Goal: Information Seeking & Learning: Learn about a topic

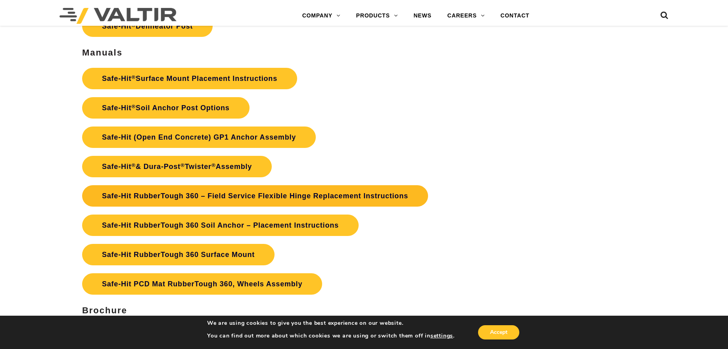
scroll to position [1826, 0]
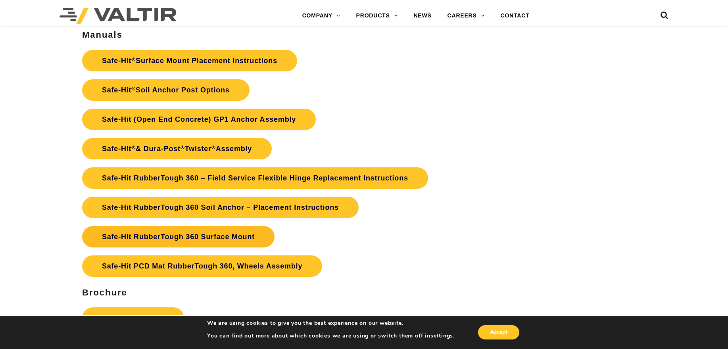
click at [221, 232] on link "Safe-Hit RubberTough 360 Surface Mount" at bounding box center [178, 236] width 193 height 21
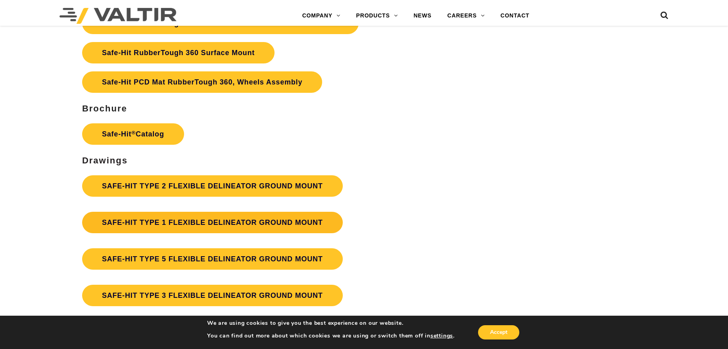
scroll to position [2025, 0]
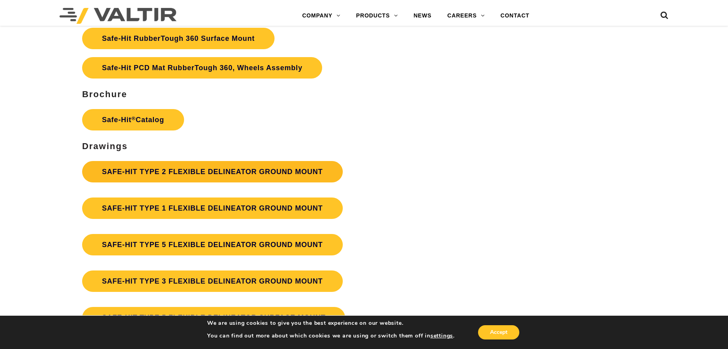
click at [266, 172] on link "SAFE-HIT TYPE 2 FLEXIBLE DELINEATOR GROUND MOUNT" at bounding box center [212, 171] width 261 height 21
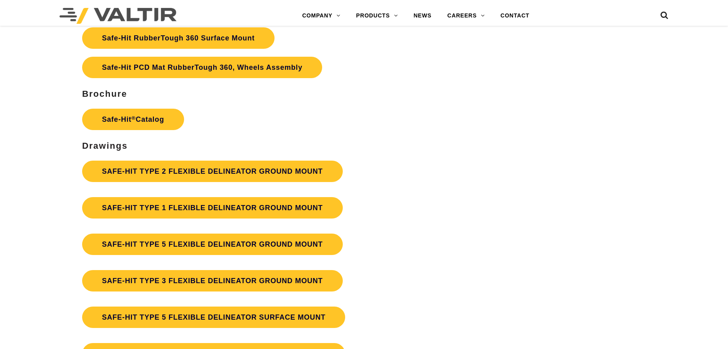
scroll to position [2025, 0]
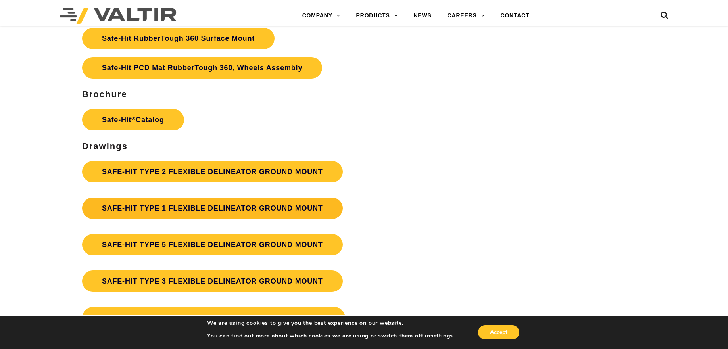
click at [252, 206] on link "SAFE-HIT TYPE 1 FLEXIBLE DELINEATOR GROUND MOUNT" at bounding box center [212, 208] width 261 height 21
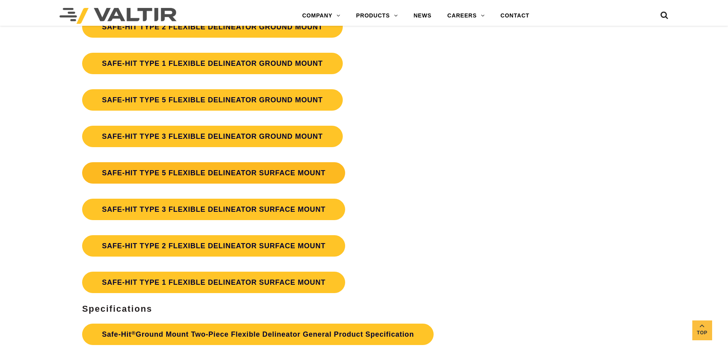
scroll to position [2184, 0]
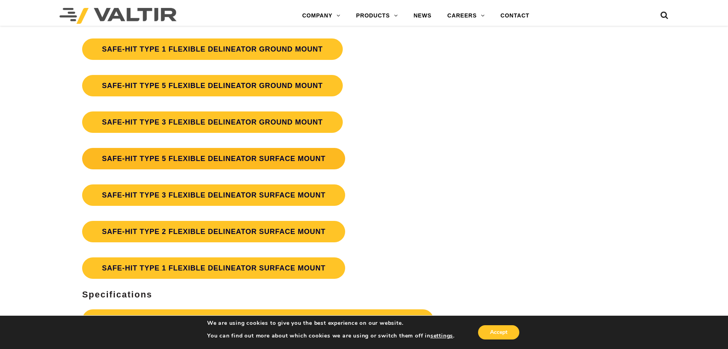
click at [260, 159] on link "SAFE-HIT TYPE 5 FLEXIBLE DELINEATOR SURFACE MOUNT" at bounding box center [214, 158] width 264 height 21
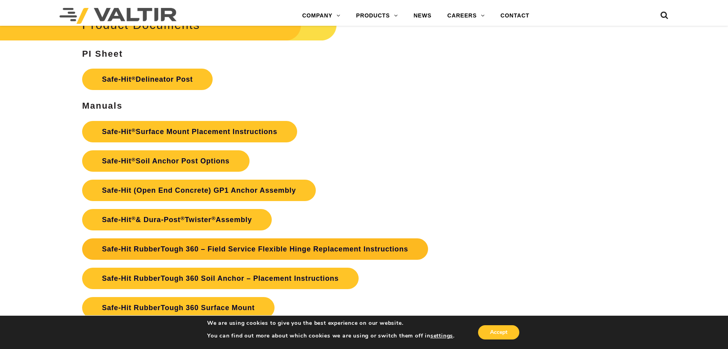
scroll to position [1751, 0]
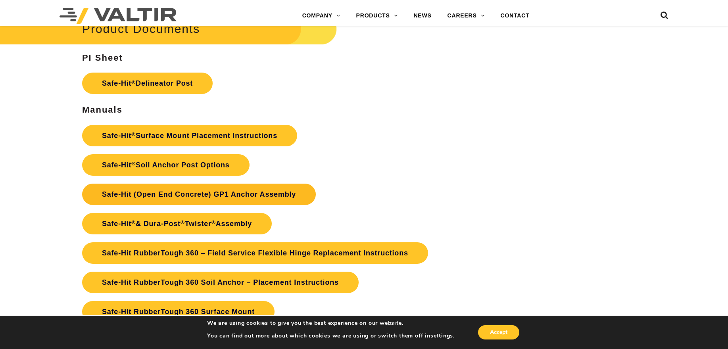
click at [190, 195] on link "Safe-Hit (Open End Concrete) GP1 Anchor Assembly" at bounding box center [199, 194] width 234 height 21
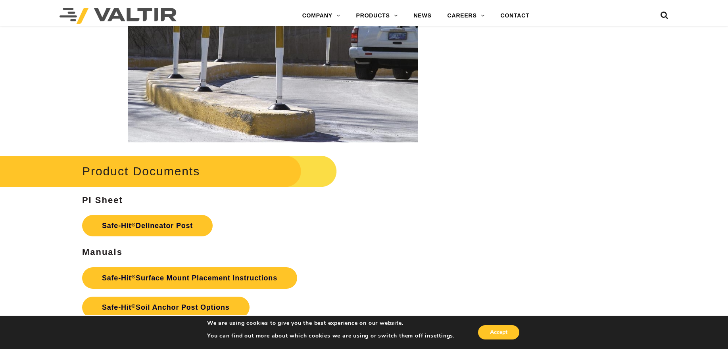
scroll to position [1628, 0]
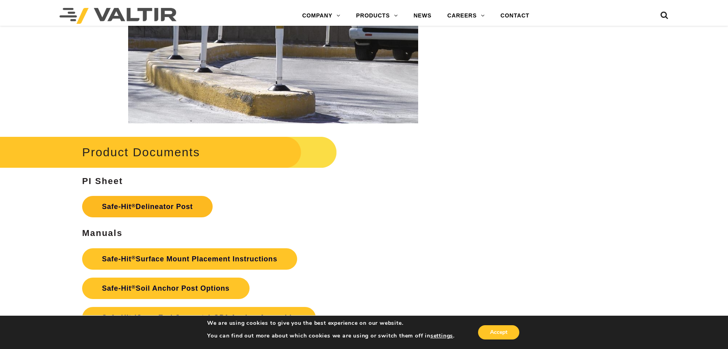
click at [151, 201] on link "Safe-Hit ® Delineator Post" at bounding box center [147, 206] width 131 height 21
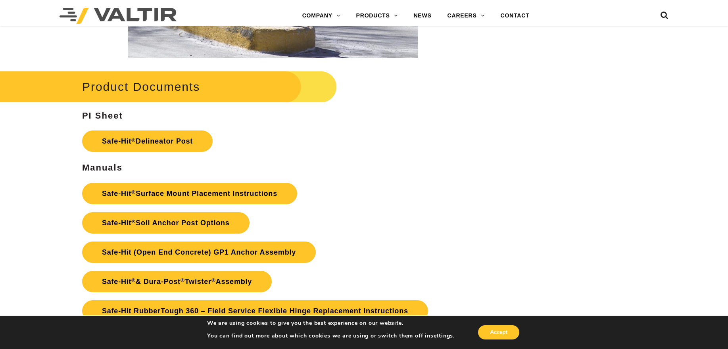
scroll to position [1707, 0]
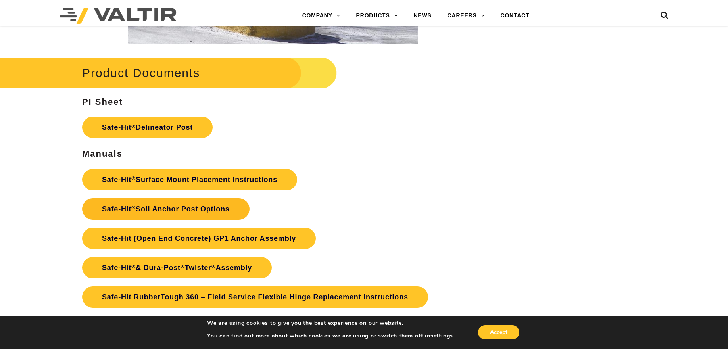
click at [206, 210] on link "Safe-Hit ® Soil Anchor Post Options" at bounding box center [166, 208] width 168 height 21
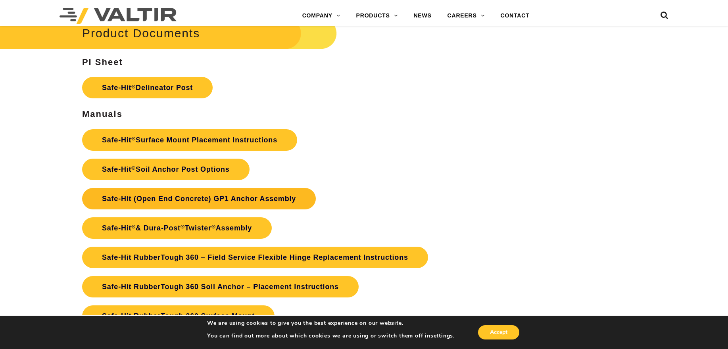
scroll to position [1786, 0]
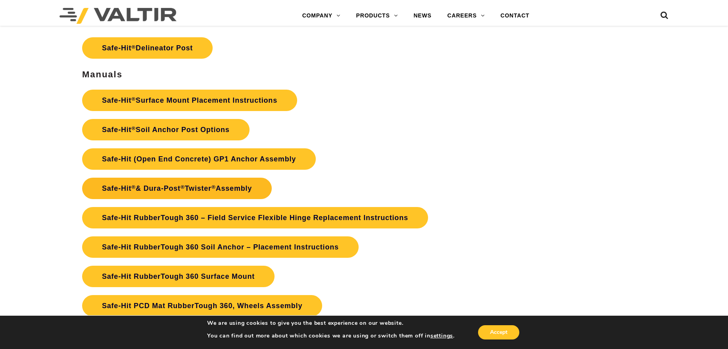
click at [234, 189] on link "Safe-Hit ® & Dura-Post ® Twister ® Assembly" at bounding box center [177, 188] width 190 height 21
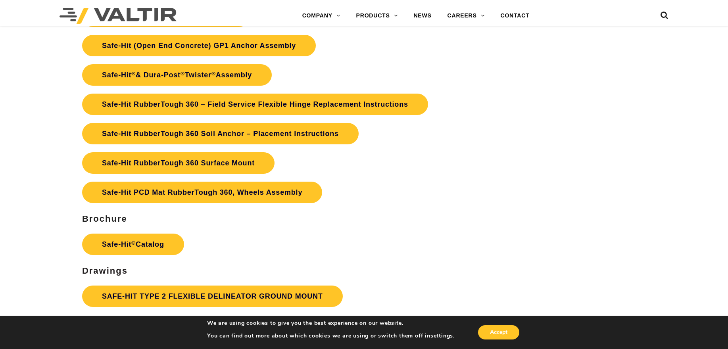
scroll to position [1866, 0]
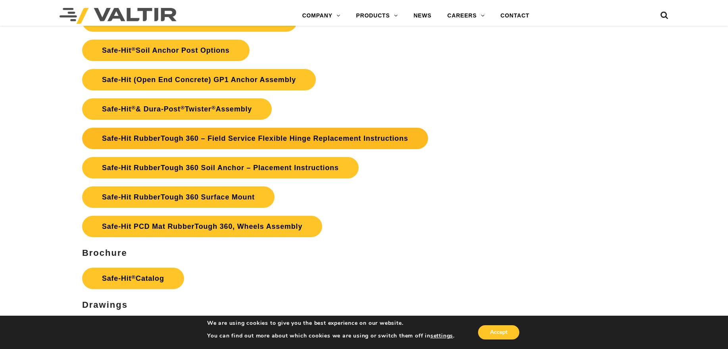
click at [286, 143] on link "Safe-Hit RubberTough 360 – Field Service Flexible Hinge Replacement Instructions" at bounding box center [255, 138] width 346 height 21
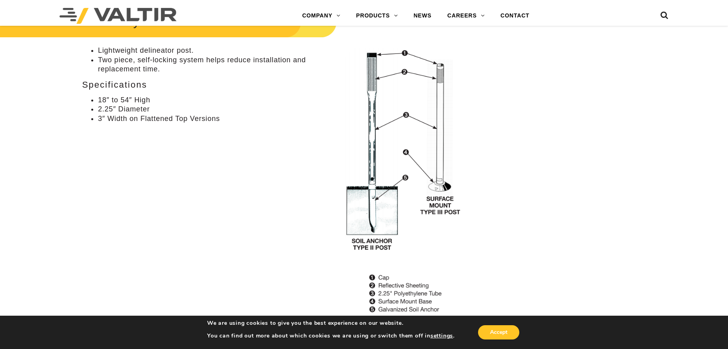
scroll to position [516, 0]
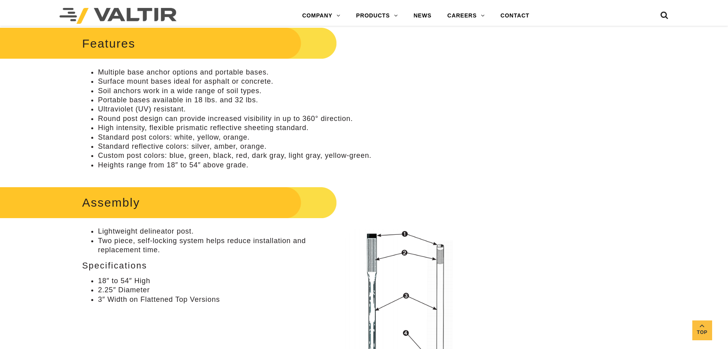
scroll to position [357, 0]
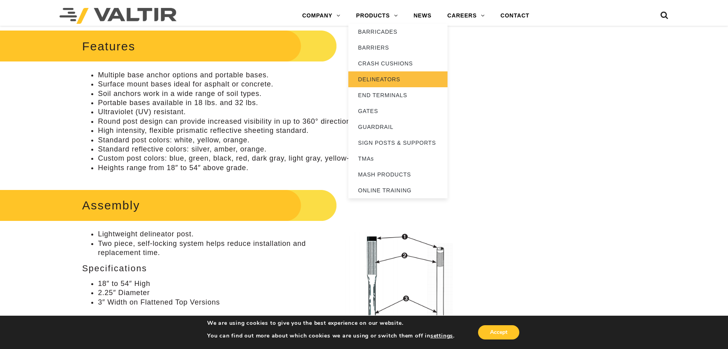
click at [378, 81] on link "DELINEATORS" at bounding box center [398, 79] width 99 height 16
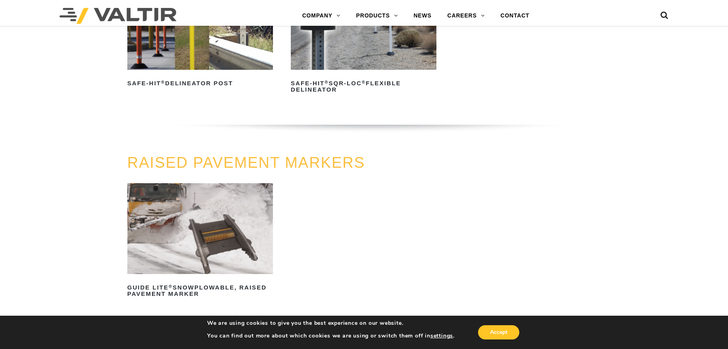
scroll to position [348, 0]
click at [211, 63] on img at bounding box center [200, 25] width 146 height 91
click at [232, 46] on img at bounding box center [200, 25] width 146 height 91
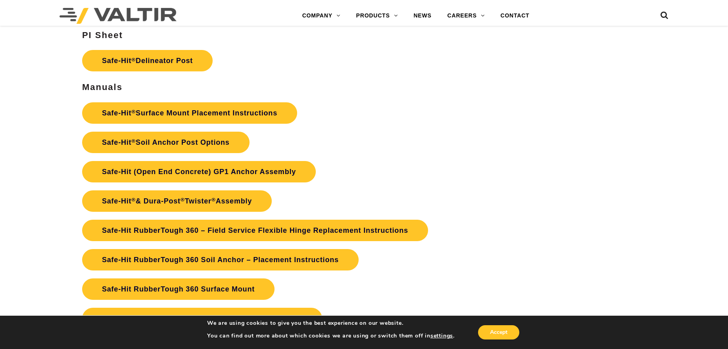
scroll to position [1826, 0]
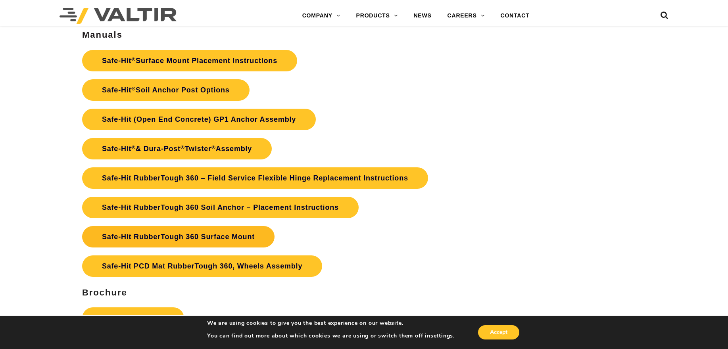
click at [196, 238] on link "Safe-Hit RubberTough 360 Surface Mount" at bounding box center [178, 236] width 193 height 21
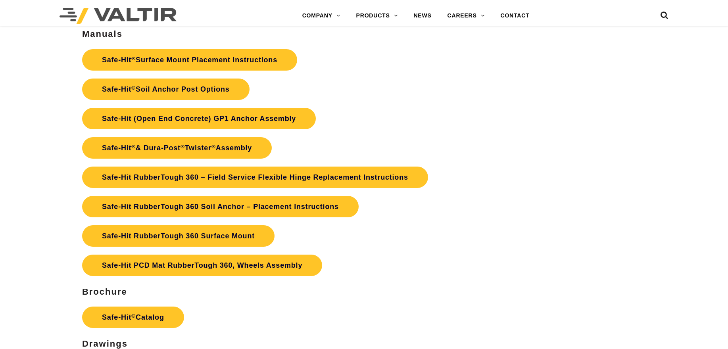
scroll to position [1826, 0]
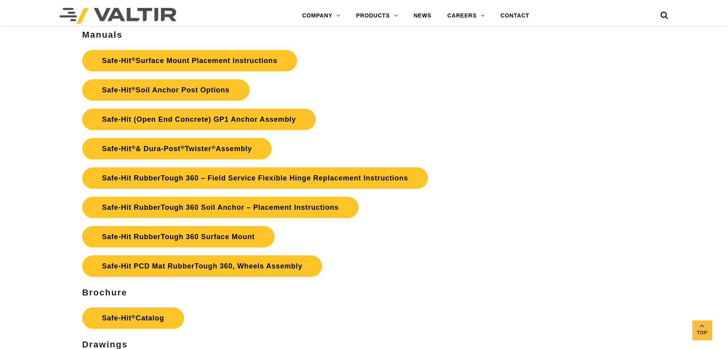
click at [664, 16] on icon at bounding box center [665, 17] width 8 height 12
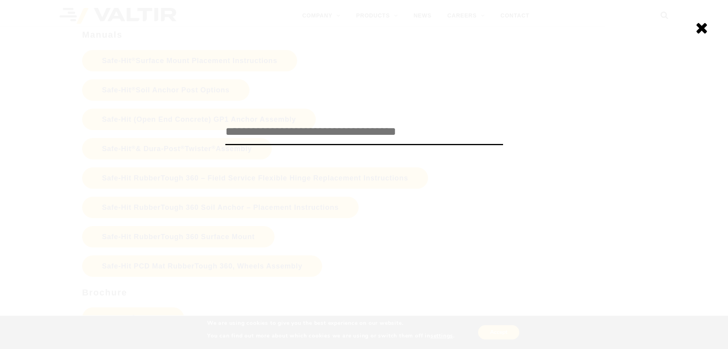
paste input "******"
type input "******"
click input "******" at bounding box center [0, 0] width 0 height 0
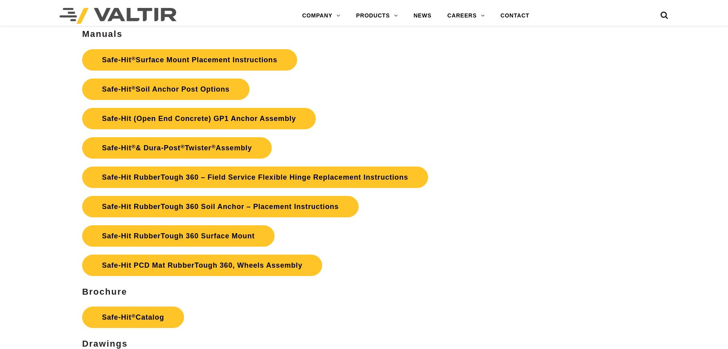
scroll to position [1826, 0]
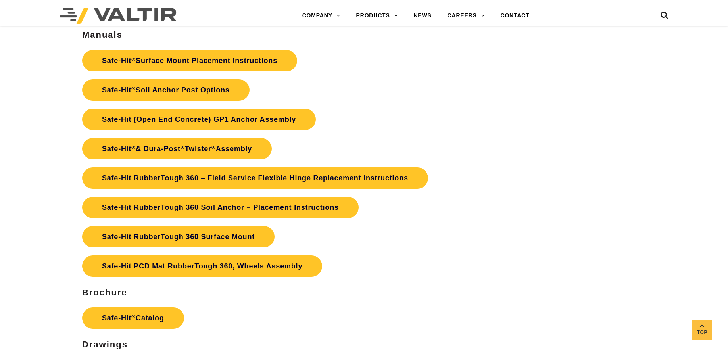
drag, startPoint x: 0, startPoint y: 0, endPoint x: 416, endPoint y: 53, distance: 419.7
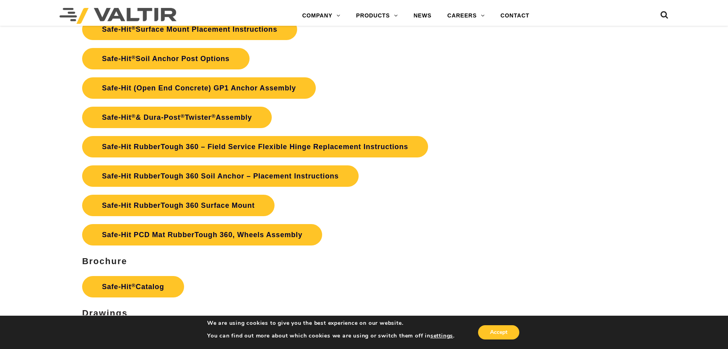
scroll to position [1905, 0]
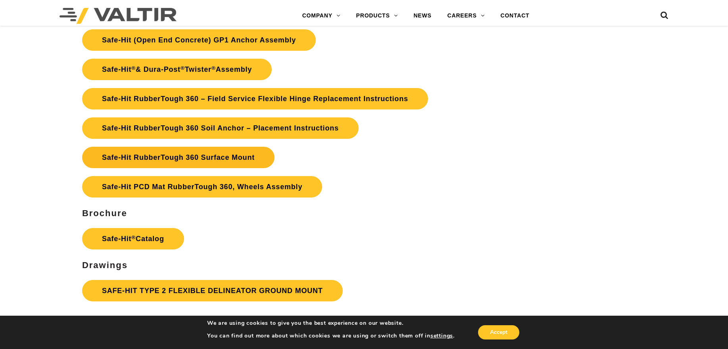
click at [233, 159] on link "Safe-Hit RubberTough 360 Surface Mount" at bounding box center [178, 157] width 193 height 21
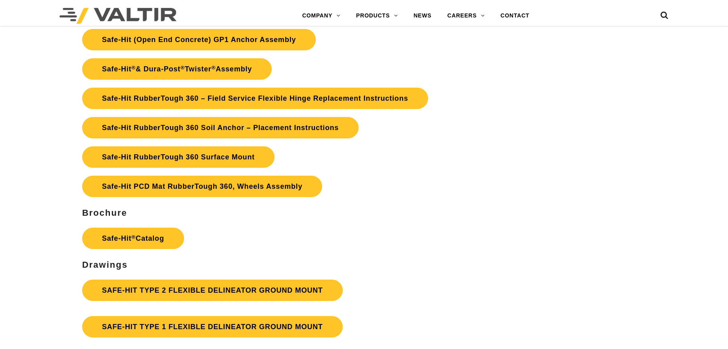
scroll to position [1905, 0]
